Goal: Task Accomplishment & Management: Use online tool/utility

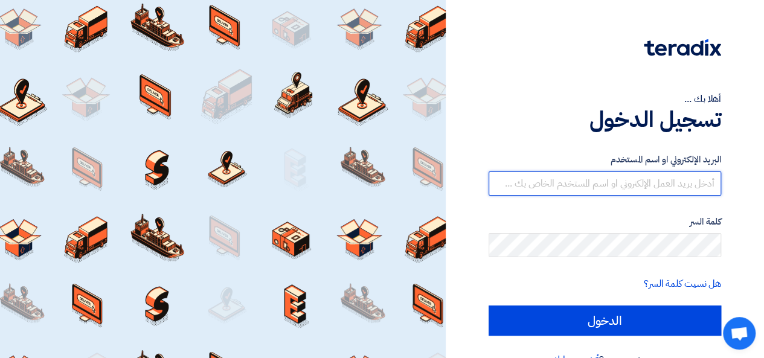
type input "mona.ibrahim@4tech-eg.com"
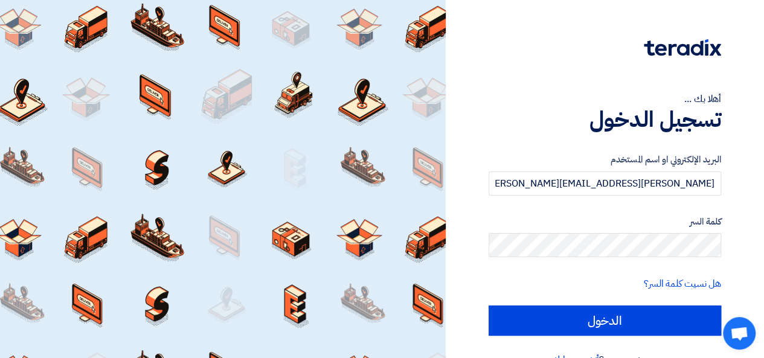
scroll to position [28, 0]
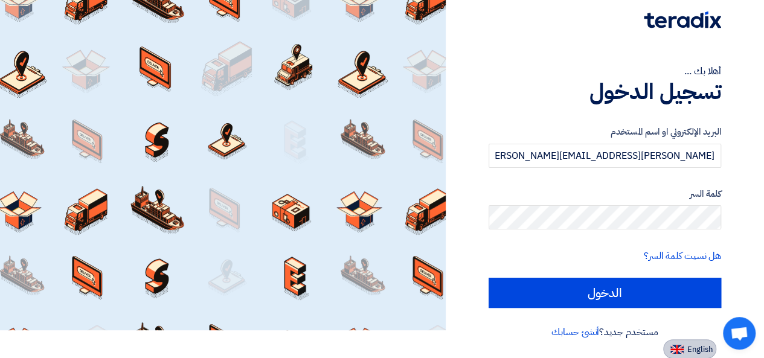
click at [673, 347] on img at bounding box center [676, 349] width 13 height 9
type input "Sign in"
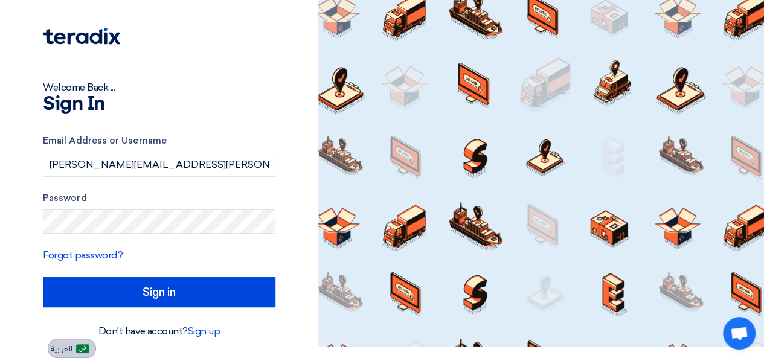
scroll to position [11, 0]
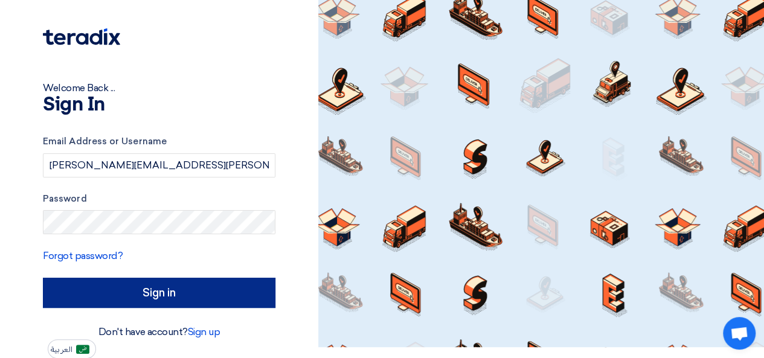
drag, startPoint x: 168, startPoint y: 318, endPoint x: 178, endPoint y: 304, distance: 16.6
click at [178, 304] on div "Email Address or Username mona.ibrahim@4tech-eg.com Password Forgot password? S…" at bounding box center [159, 221] width 233 height 207
click at [178, 304] on input "Sign in" at bounding box center [159, 293] width 233 height 30
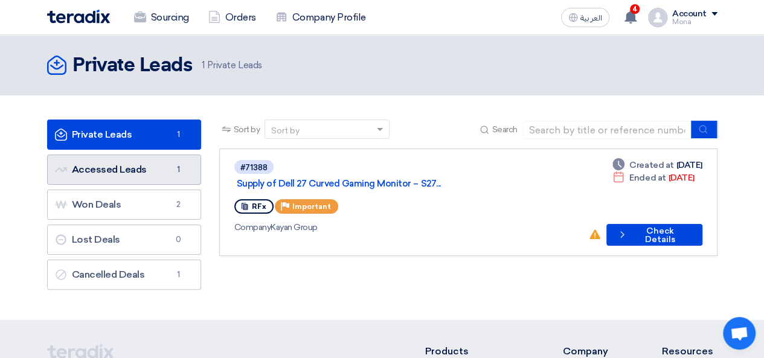
click at [129, 179] on link "Accessed Leads Accessed Leads 1" at bounding box center [124, 170] width 154 height 30
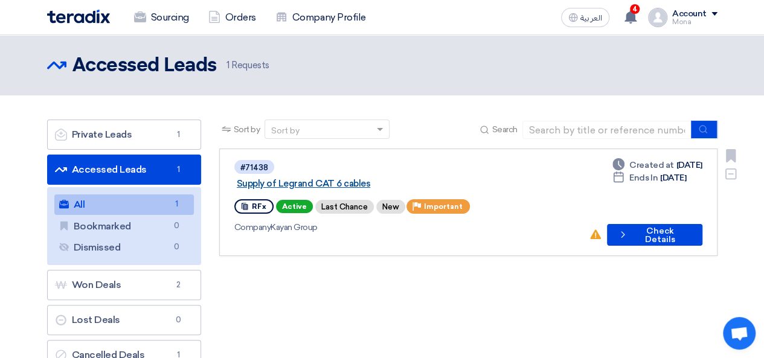
click at [370, 178] on link "Supply of Legrand CAT 6 cables" at bounding box center [388, 183] width 302 height 11
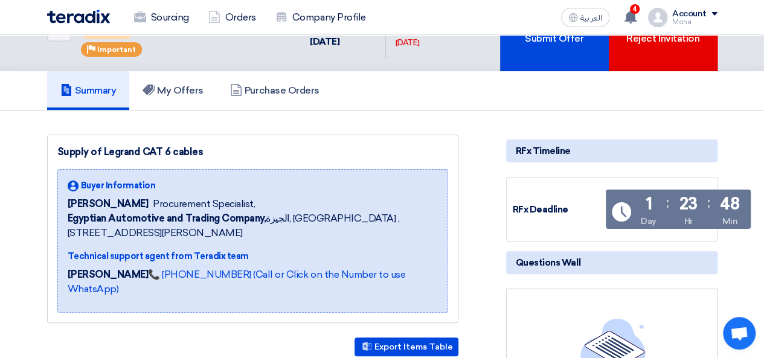
scroll to position [40, 0]
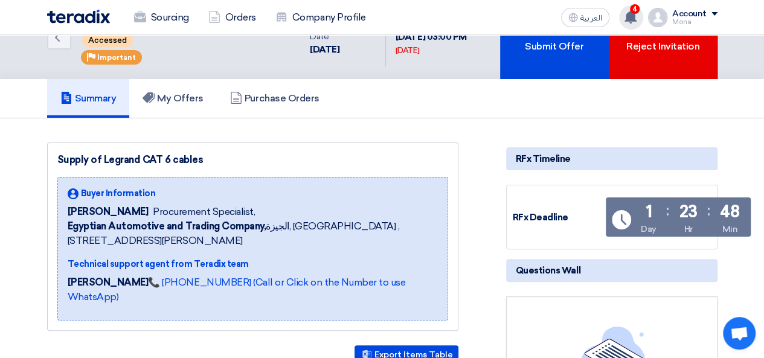
click at [630, 24] on div "4 A request has been edited! - "Supply of Legrand CAT 6 cables". 2 minutes ago …" at bounding box center [631, 17] width 24 height 24
